Goal: Task Accomplishment & Management: Manage account settings

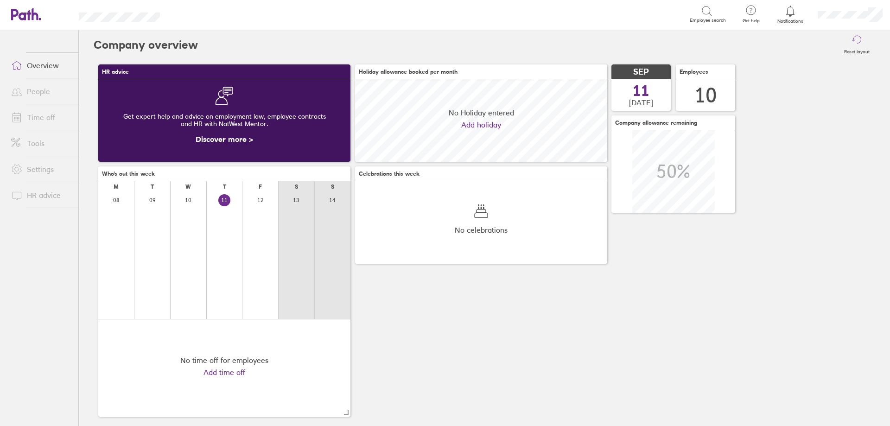
scroll to position [82, 252]
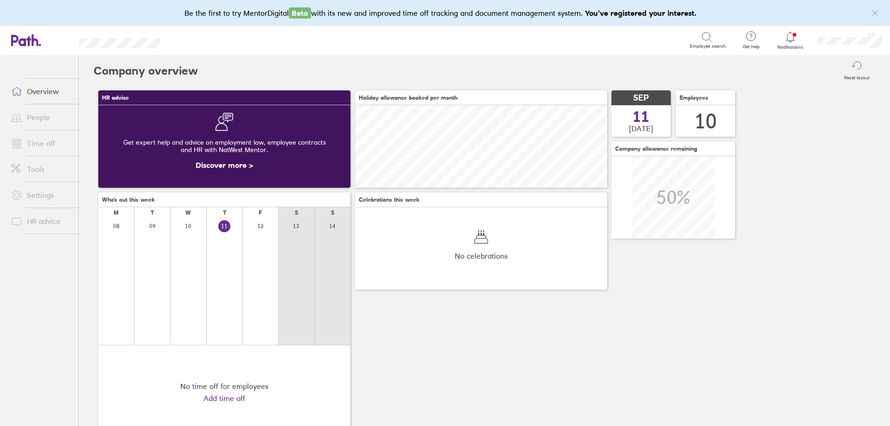
click at [38, 119] on link "People" at bounding box center [41, 117] width 75 height 19
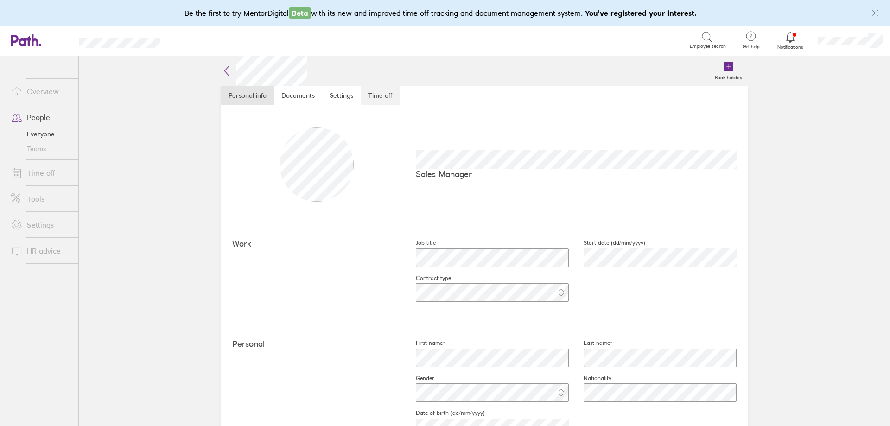
click at [371, 98] on link "Time off" at bounding box center [379, 95] width 39 height 19
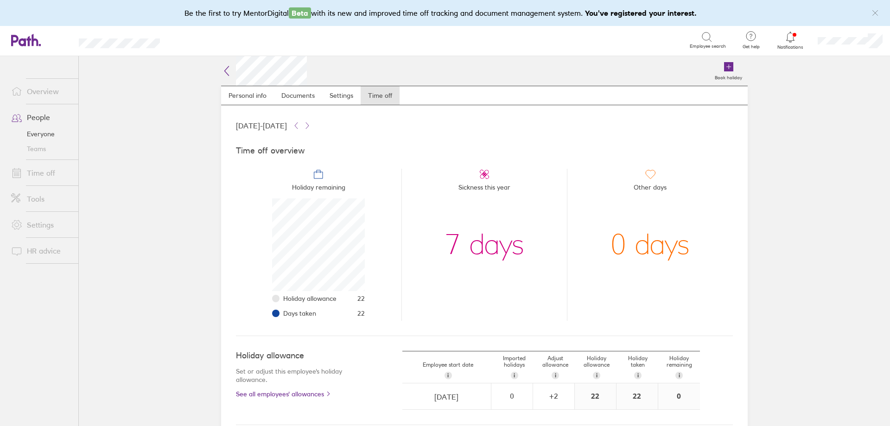
scroll to position [93, 93]
click at [40, 171] on link "Time off" at bounding box center [41, 173] width 75 height 19
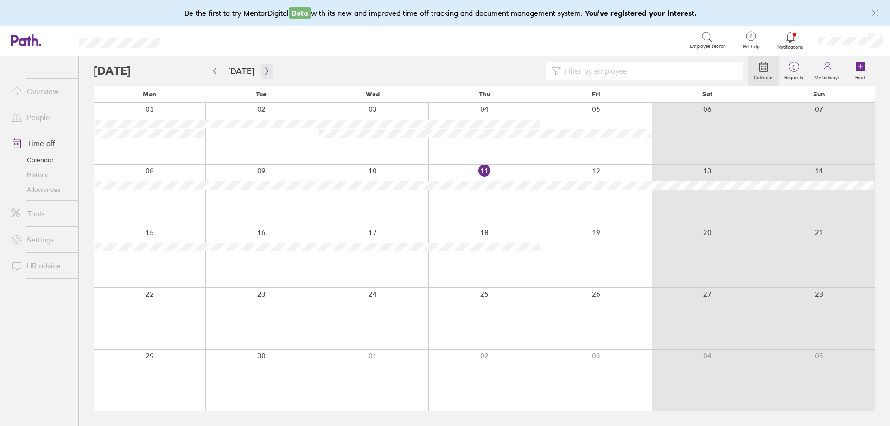
click at [264, 72] on icon "button" at bounding box center [266, 70] width 7 height 7
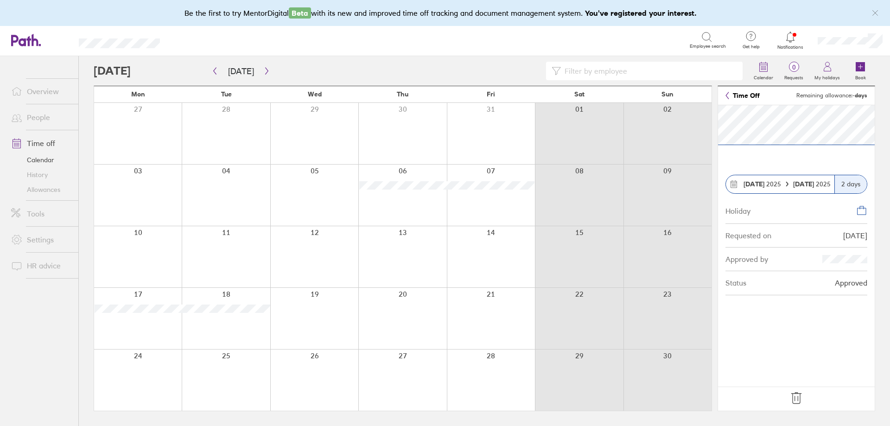
click at [793, 400] on icon at bounding box center [796, 398] width 15 height 15
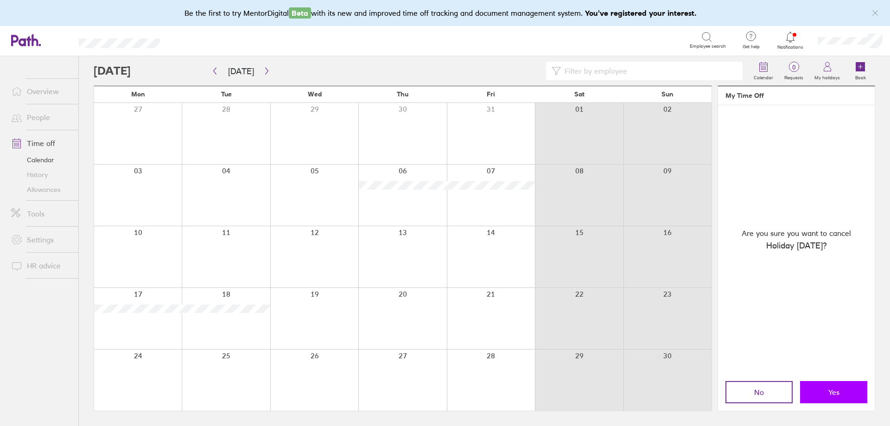
click at [828, 389] on span "Yes" at bounding box center [833, 392] width 11 height 8
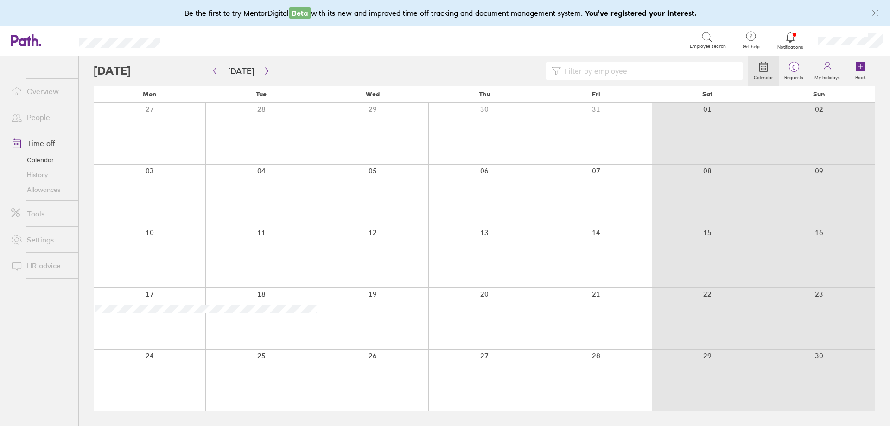
click at [599, 189] on div at bounding box center [596, 194] width 112 height 61
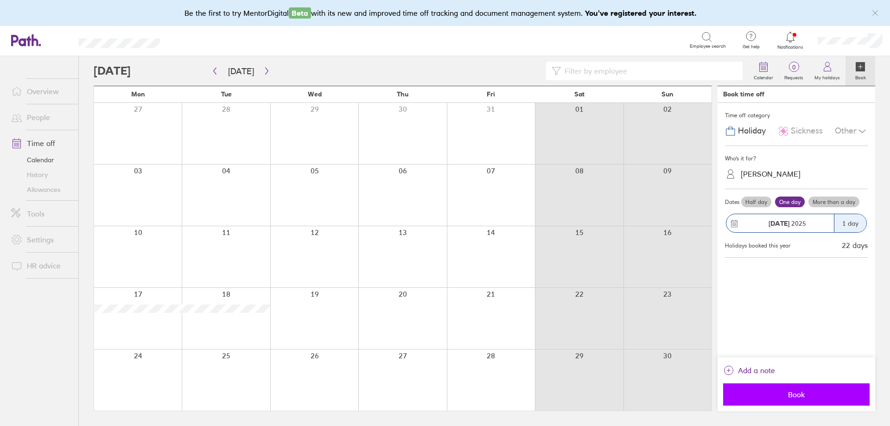
click at [801, 399] on button "Book" at bounding box center [796, 394] width 146 height 22
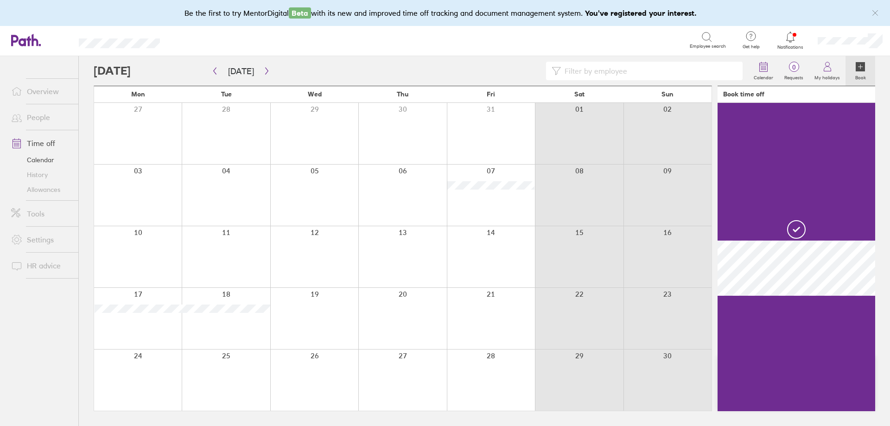
click at [408, 197] on div at bounding box center [402, 194] width 88 height 61
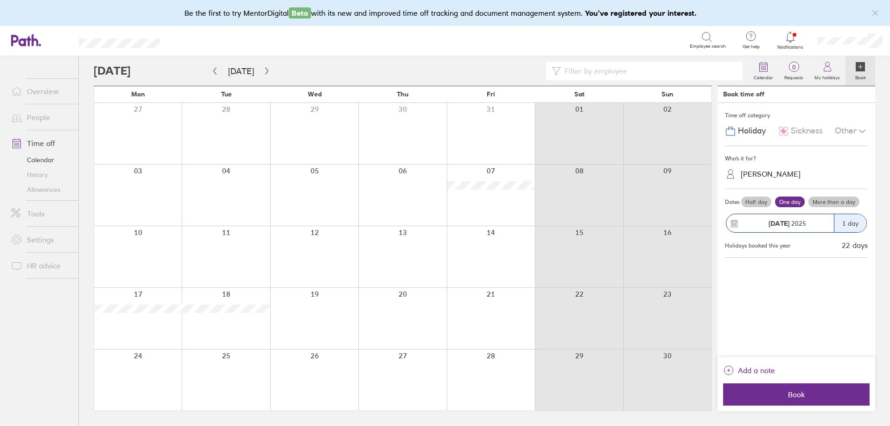
click at [406, 197] on div at bounding box center [402, 194] width 88 height 61
click at [336, 41] on div "Search" at bounding box center [434, 40] width 509 height 14
click at [40, 116] on link "People" at bounding box center [41, 117] width 75 height 19
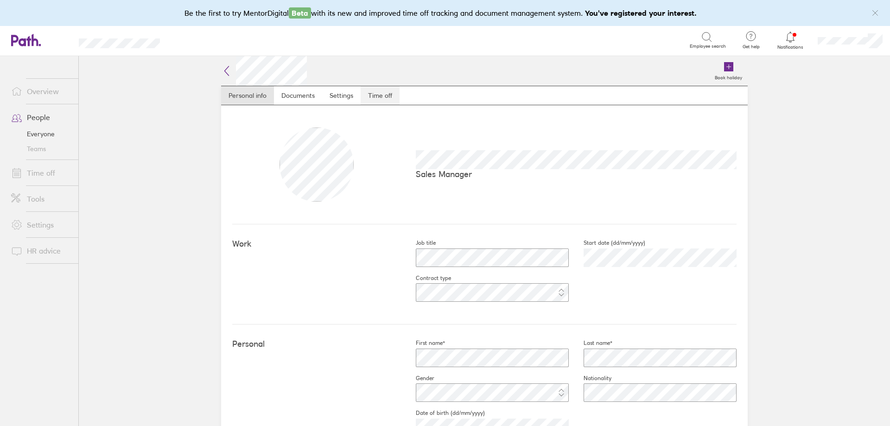
click at [384, 94] on link "Time off" at bounding box center [379, 95] width 39 height 19
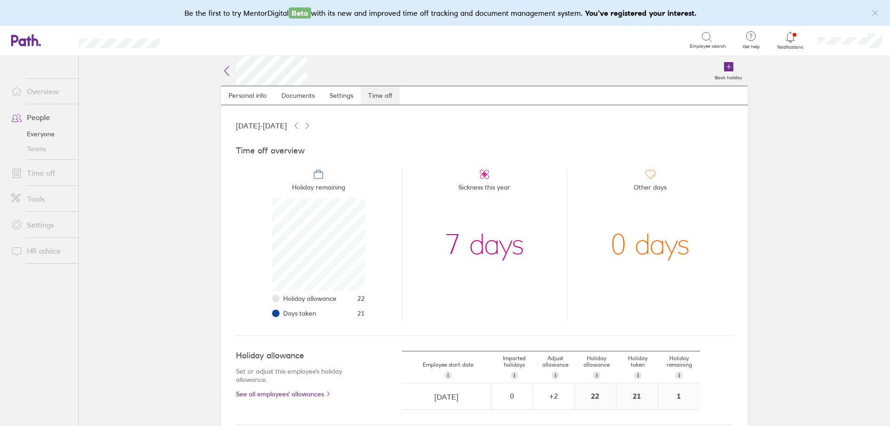
scroll to position [93, 93]
click at [47, 178] on link "Time off" at bounding box center [41, 173] width 75 height 19
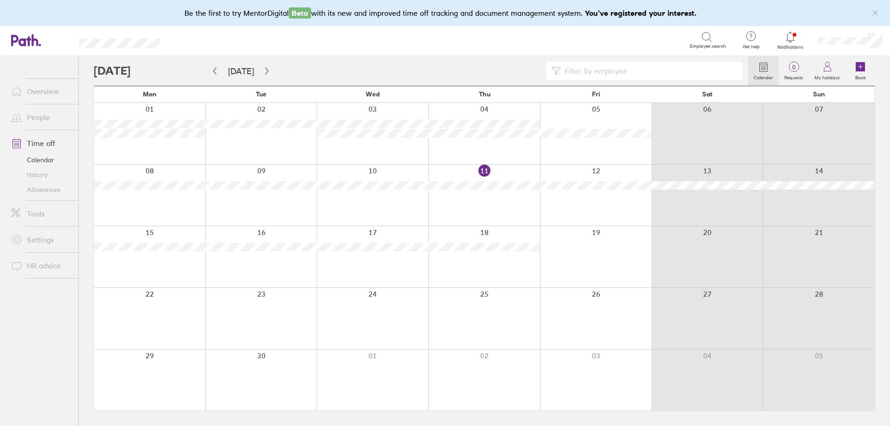
click at [374, 309] on div at bounding box center [372, 318] width 112 height 61
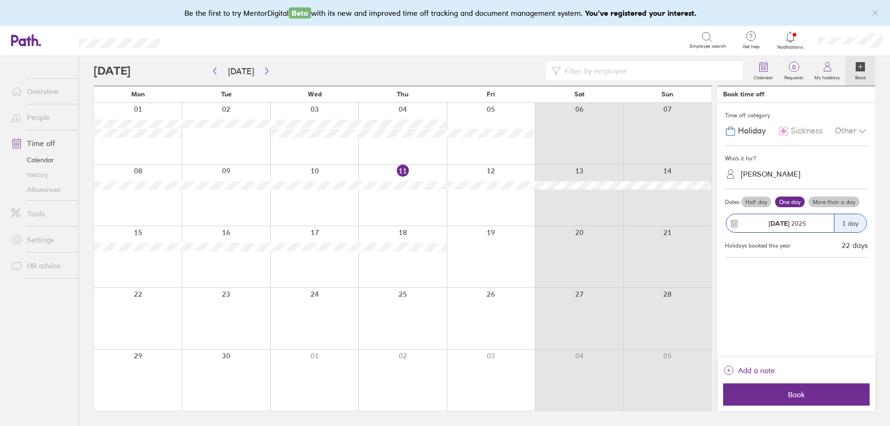
click at [755, 203] on label "Half day" at bounding box center [756, 201] width 30 height 11
click at [0, 0] on input "Half day" at bounding box center [0, 0] width 0 height 0
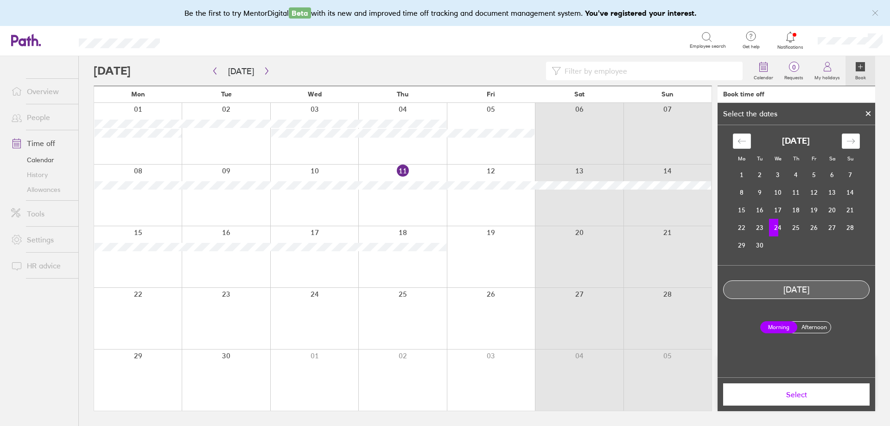
click at [815, 331] on label "Afternoon" at bounding box center [813, 327] width 37 height 11
click at [0, 0] on input "Afternoon" at bounding box center [0, 0] width 0 height 0
click at [802, 398] on span "Select" at bounding box center [795, 394] width 133 height 8
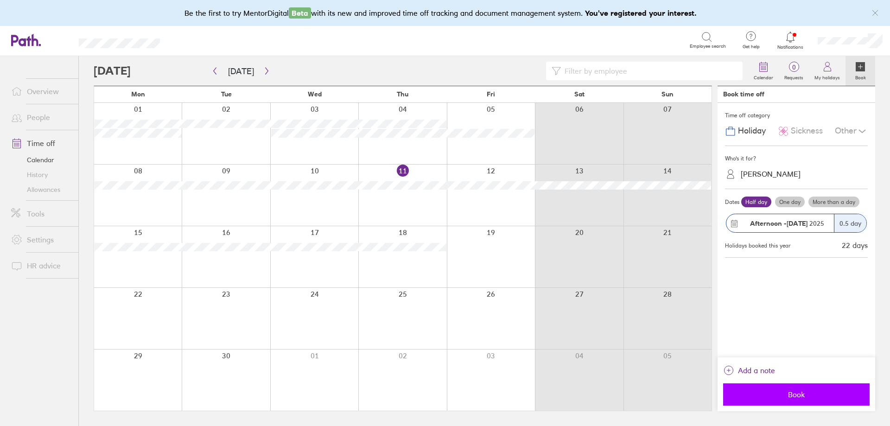
click at [811, 394] on span "Book" at bounding box center [795, 394] width 133 height 8
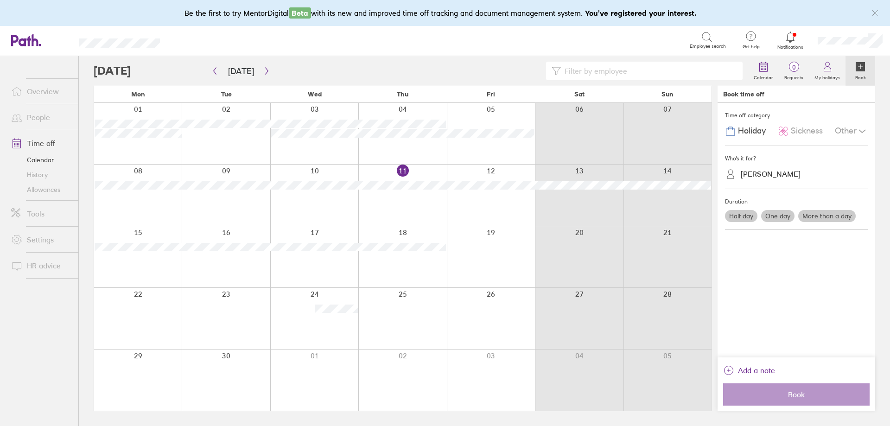
click at [433, 47] on div "Search" at bounding box center [434, 40] width 509 height 14
